Goal: Transaction & Acquisition: Obtain resource

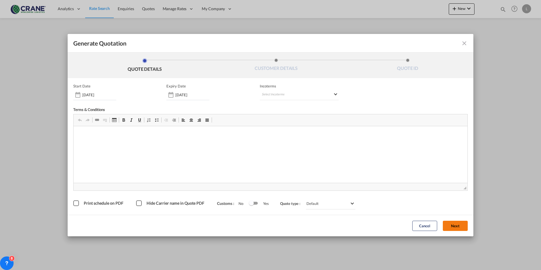
click at [457, 227] on button "Next" at bounding box center [455, 226] width 25 height 10
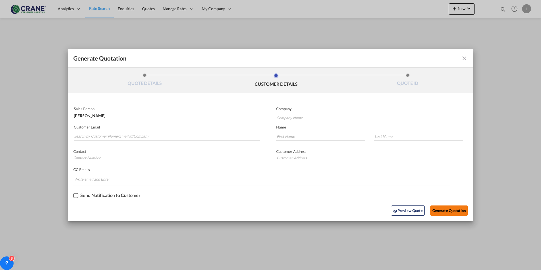
click at [448, 208] on button "Generate Quotation" at bounding box center [448, 210] width 37 height 10
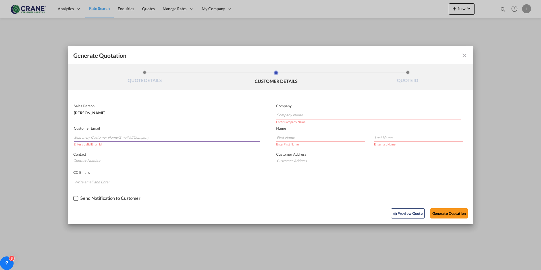
click at [93, 135] on input "Search by Customer Name/Email Id/Company" at bounding box center [167, 137] width 186 height 8
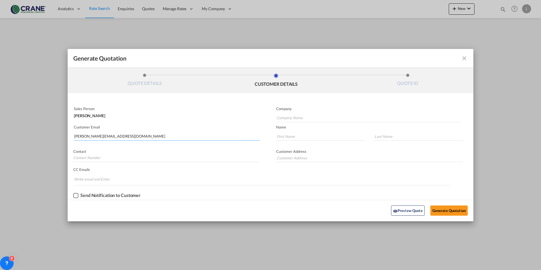
type input "[PERSON_NAME][EMAIL_ADDRESS][DOMAIN_NAME]"
click at [430, 205] on button "Generate Quotation" at bounding box center [448, 210] width 37 height 10
click at [411, 212] on button "Preview Quote" at bounding box center [408, 210] width 34 height 10
click at [450, 210] on button "Generate Quotation" at bounding box center [448, 210] width 37 height 10
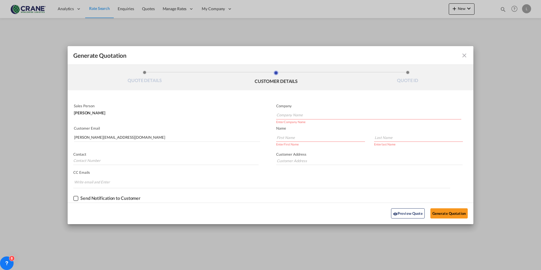
click at [464, 55] on md-icon "icon-close fg-AAA8AD cursor m-0" at bounding box center [464, 55] width 7 height 7
